Goal: Task Accomplishment & Management: Use online tool/utility

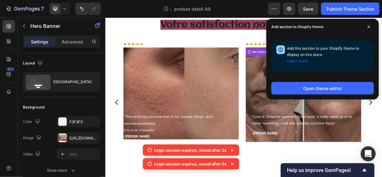
scroll to position [585, 0]
click at [369, 28] on icon at bounding box center [368, 26] width 3 height 3
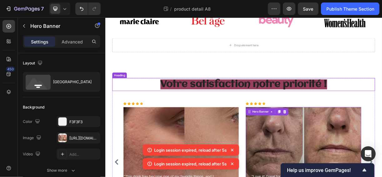
scroll to position [510, 0]
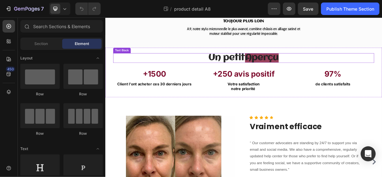
scroll to position [150, 0]
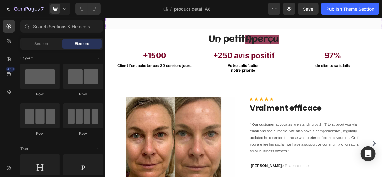
click at [233, 11] on strong "A9, notre stylo microneedle le plus avancé, combine châssis en alliage satiné et" at bounding box center [292, 8] width 153 height 6
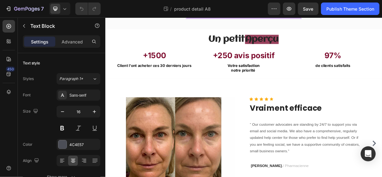
click at [233, 11] on strong "A9, notre stylo microneedle le plus avancé, combine châssis en alliage satiné et" at bounding box center [292, 8] width 153 height 6
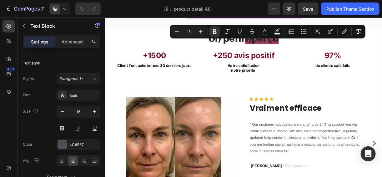
click at [243, 11] on strong "A9, notre stylo microneedle le plus avancé, combine châssis en alliage satiné et" at bounding box center [292, 8] width 153 height 6
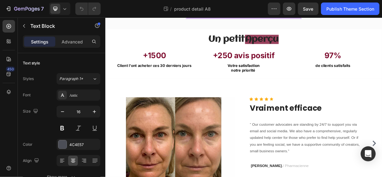
drag, startPoint x: 214, startPoint y: 49, endPoint x: 343, endPoint y: 58, distance: 129.4
click at [343, 18] on div "A9, notre stylo microneedle le plus avancé, combine châssis en alliage satiné e…" at bounding box center [292, 11] width 155 height 14
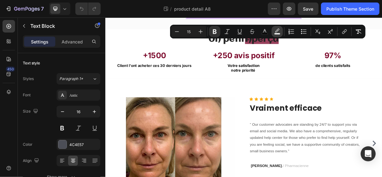
click at [276, 32] on icon "Editor contextual toolbar" at bounding box center [277, 31] width 6 height 6
type input "F4F4F4"
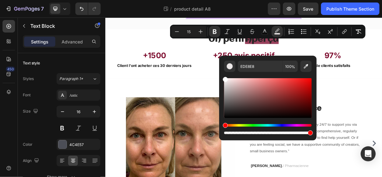
drag, startPoint x: 226, startPoint y: 81, endPoint x: 220, endPoint y: 73, distance: 9.4
click at [220, 73] on div "EDE8E8 100 %" at bounding box center [267, 96] width 97 height 80
type input "FFFFFF"
click at [180, 33] on div "Image Toujour plus loin Text Block A9, notre stylo microneedle le plus avancé, …" at bounding box center [292, 3] width 375 height 61
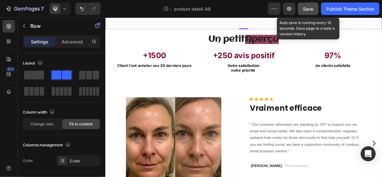
click at [313, 9] on span "Save" at bounding box center [308, 8] width 10 height 5
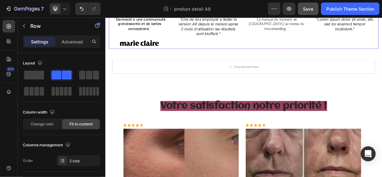
scroll to position [450, 0]
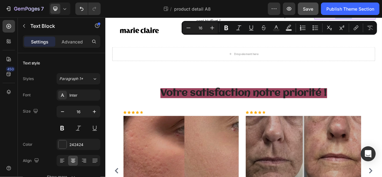
drag, startPoint x: 439, startPoint y: 57, endPoint x: 392, endPoint y: 47, distance: 47.6
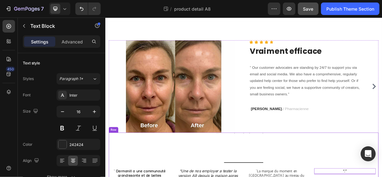
scroll to position [225, 0]
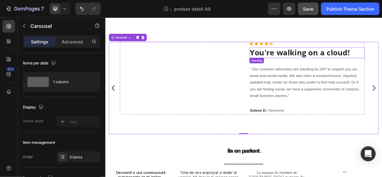
click at [359, 72] on p "You're walking on a cloud!" at bounding box center [378, 65] width 155 height 13
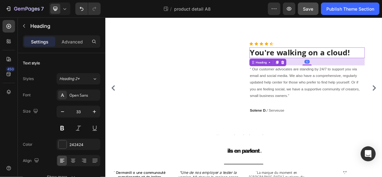
click at [359, 72] on p "You're walking on a cloud!" at bounding box center [378, 65] width 155 height 13
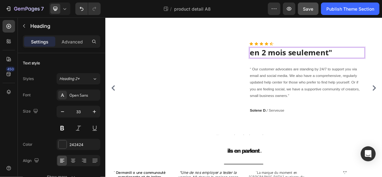
click at [302, 72] on p "en 2 mois seulement"" at bounding box center [378, 65] width 155 height 13
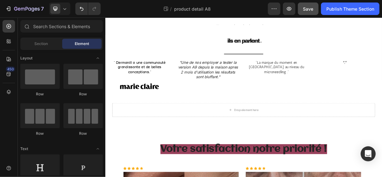
scroll to position [384, 0]
